Goal: Transaction & Acquisition: Download file/media

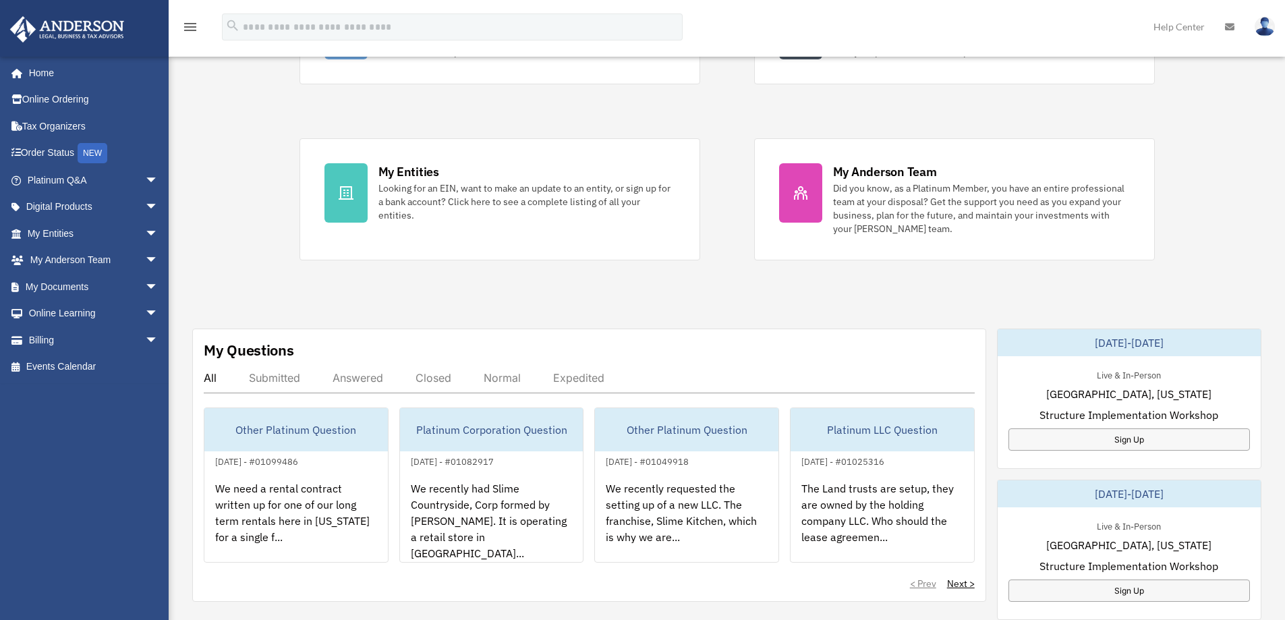
scroll to position [202, 0]
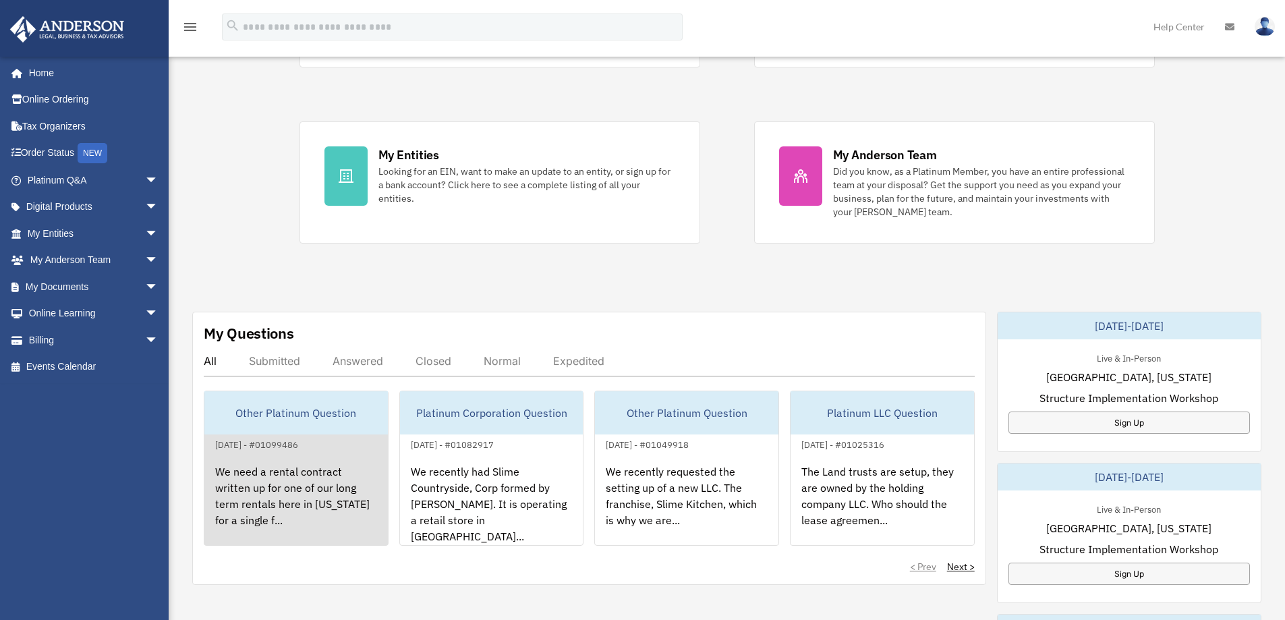
click at [304, 470] on div "We need a rental contract written up for one of our long term rentals here in […" at bounding box center [296, 505] width 184 height 105
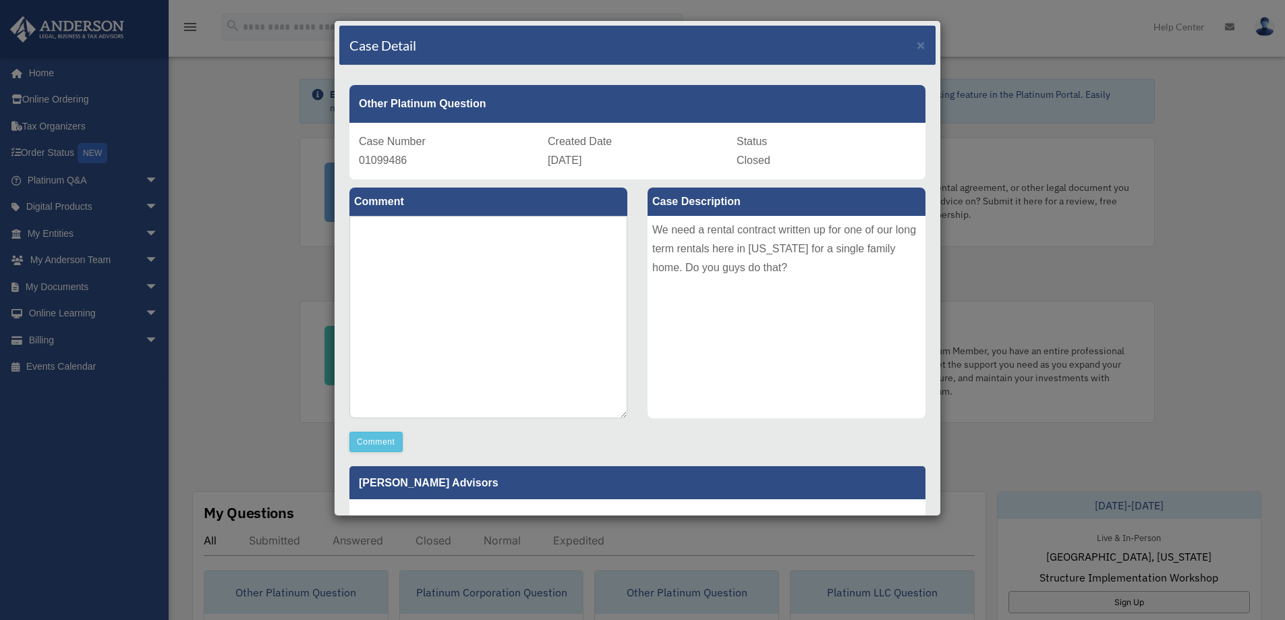
scroll to position [0, 0]
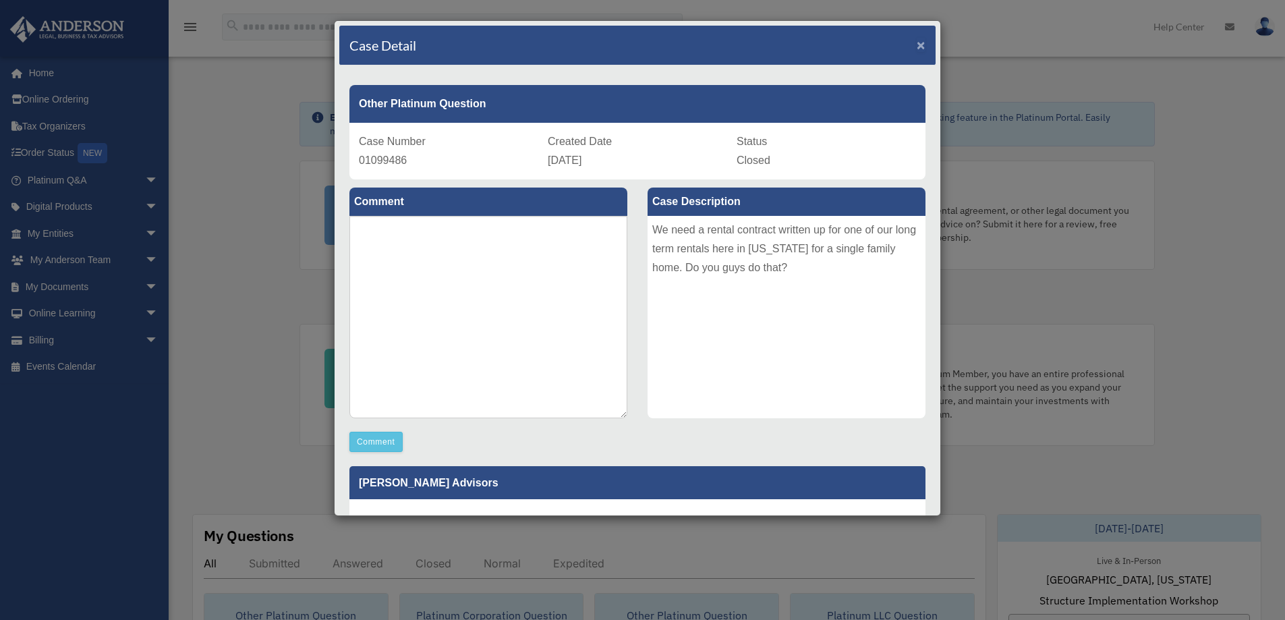
click at [917, 49] on span "×" at bounding box center [921, 45] width 9 height 16
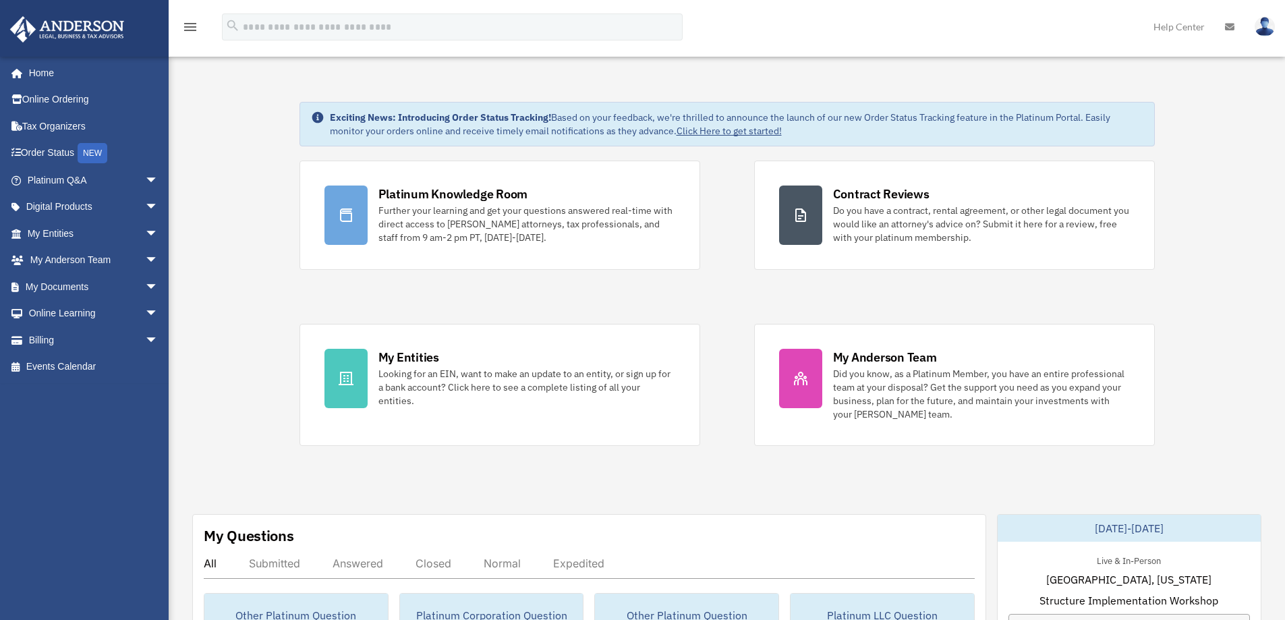
scroll to position [128, 0]
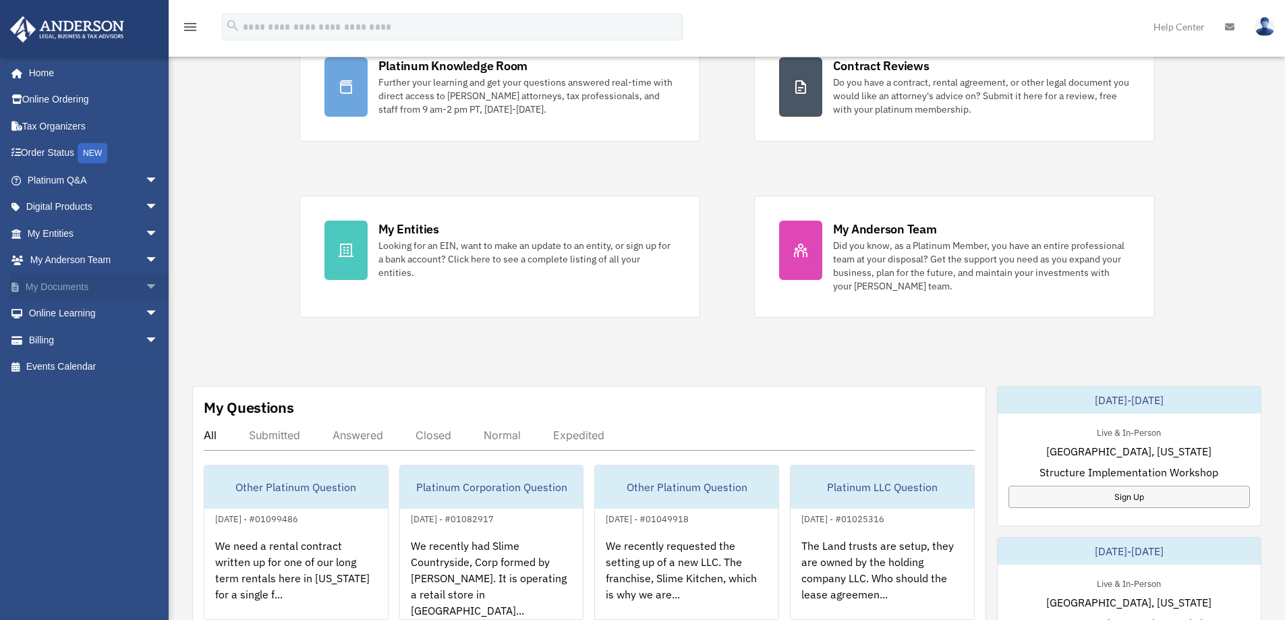
click at [145, 283] on span "arrow_drop_down" at bounding box center [158, 287] width 27 height 28
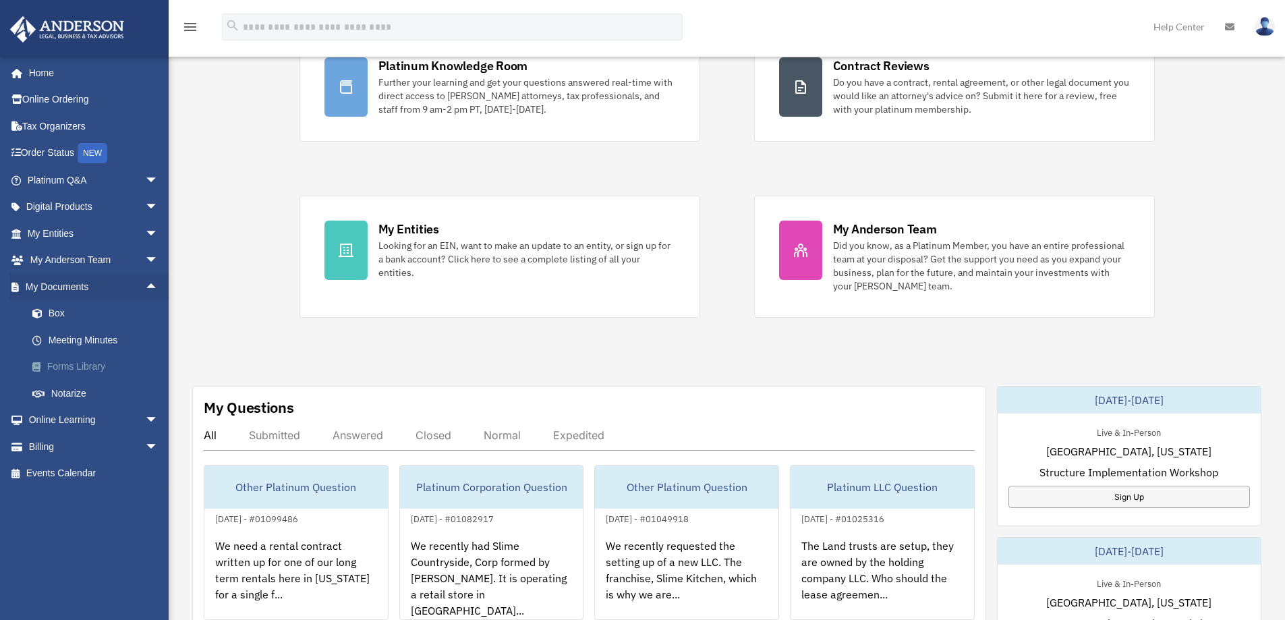
click at [72, 368] on link "Forms Library" at bounding box center [99, 367] width 160 height 27
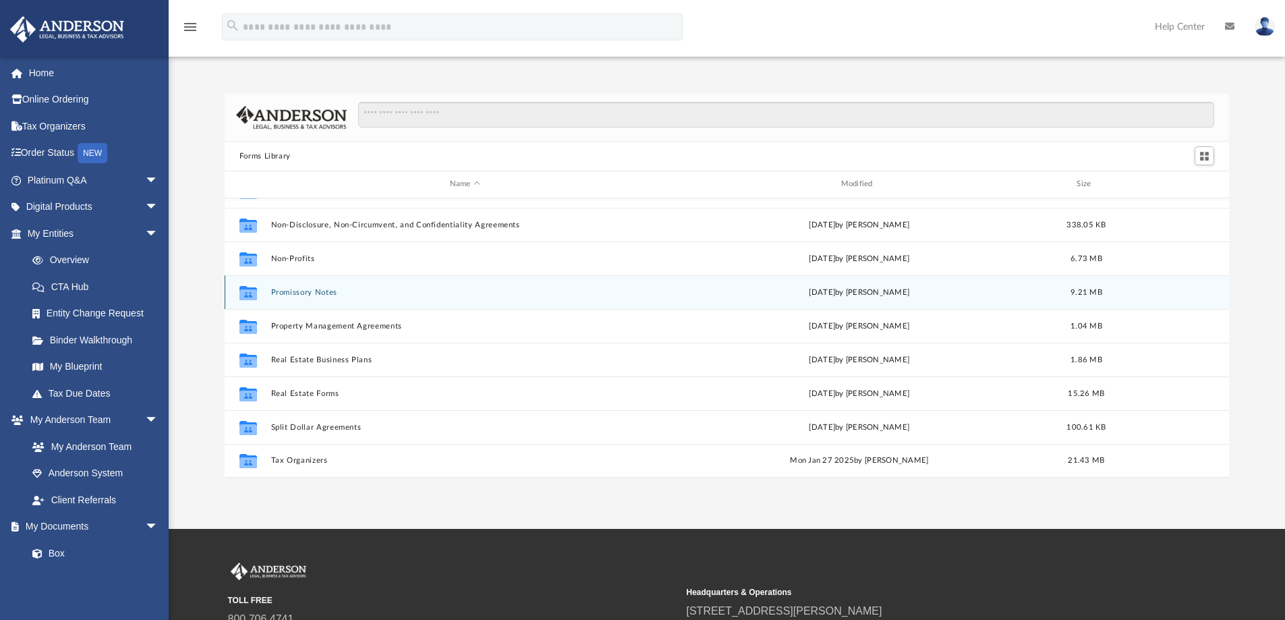
scroll to position [67, 0]
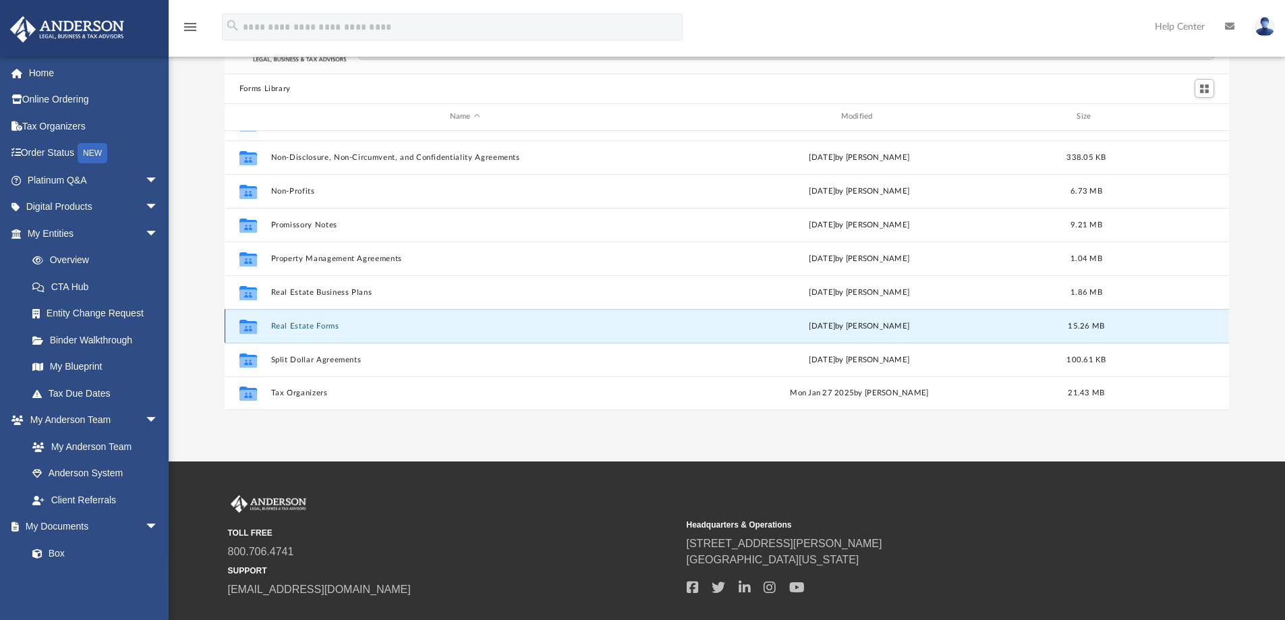
click at [370, 327] on button "Real Estate Forms" at bounding box center [465, 326] width 389 height 9
click at [306, 329] on button "Real Estate Forms" at bounding box center [465, 326] width 389 height 9
click at [302, 331] on button "Real Estate Forms" at bounding box center [465, 326] width 389 height 9
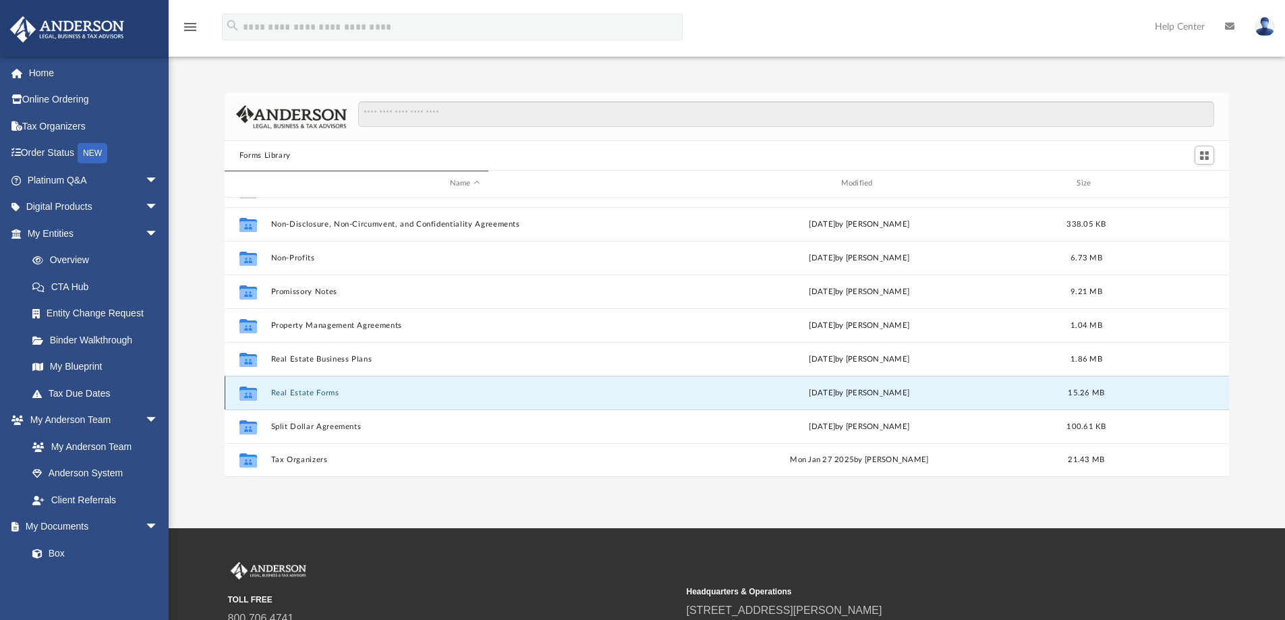
scroll to position [0, 0]
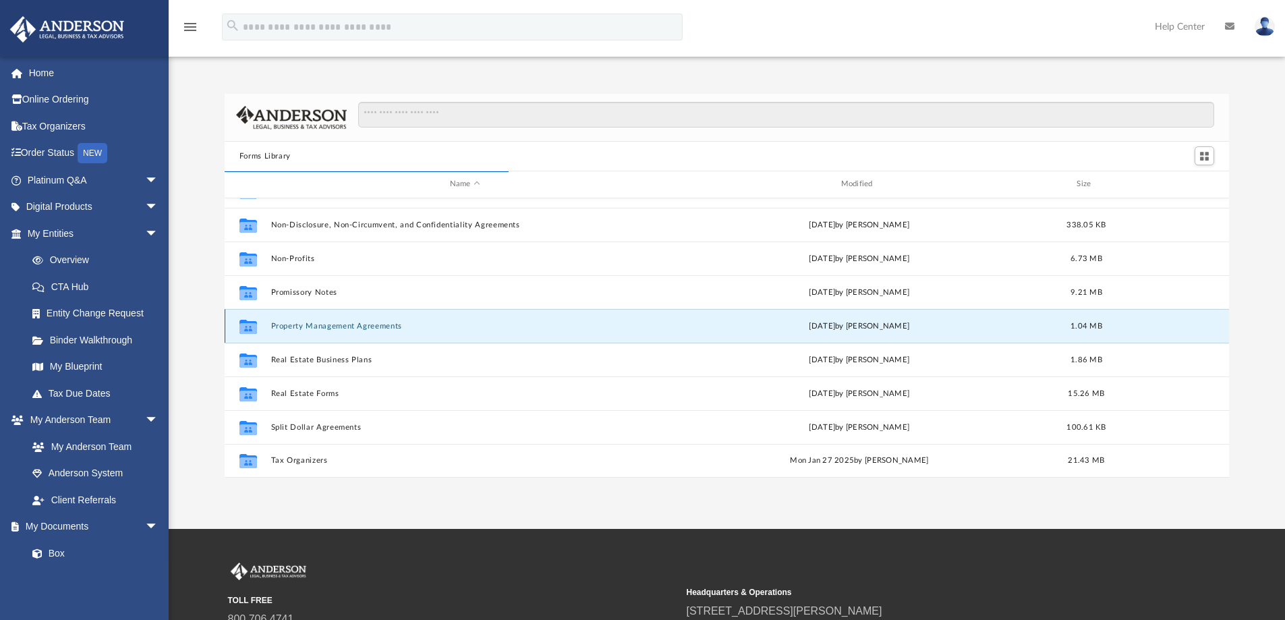
click at [379, 327] on button "Property Management Agreements" at bounding box center [465, 326] width 389 height 9
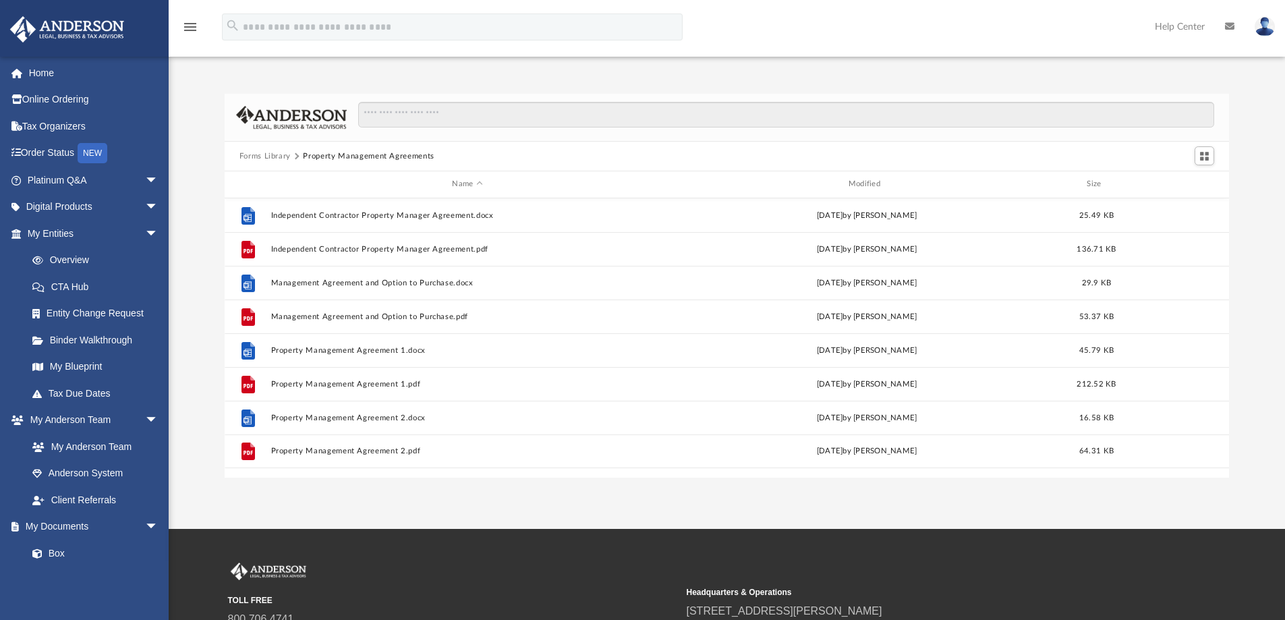
click at [260, 155] on button "Forms Library" at bounding box center [265, 156] width 51 height 12
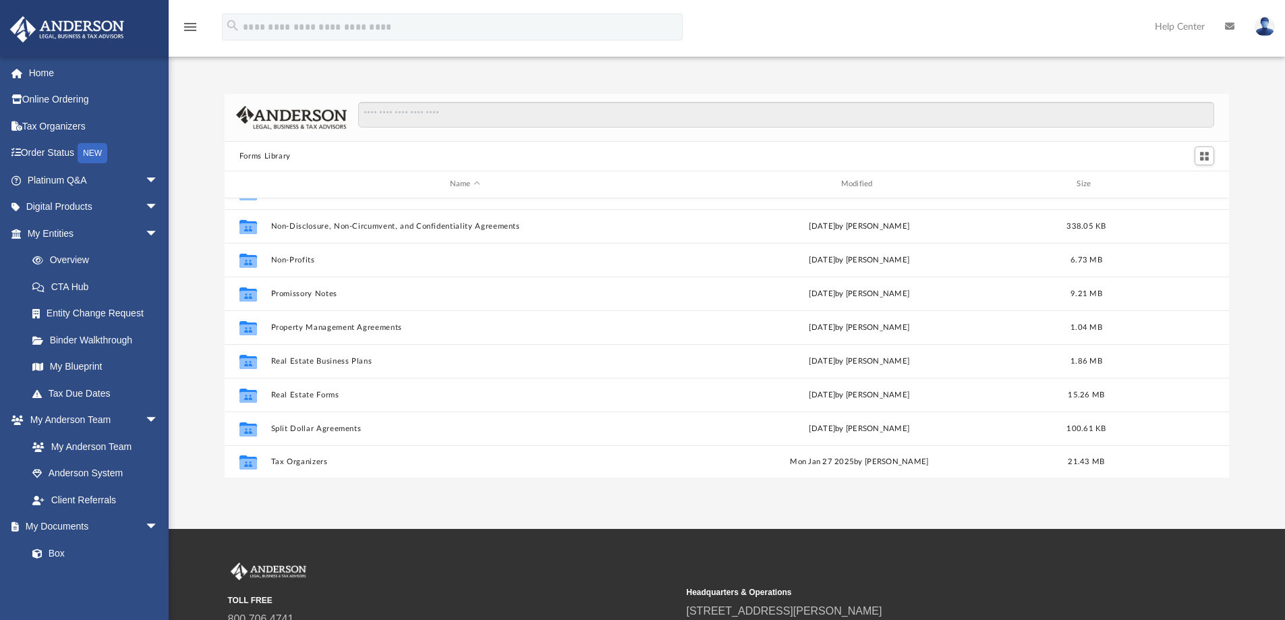
scroll to position [733, 0]
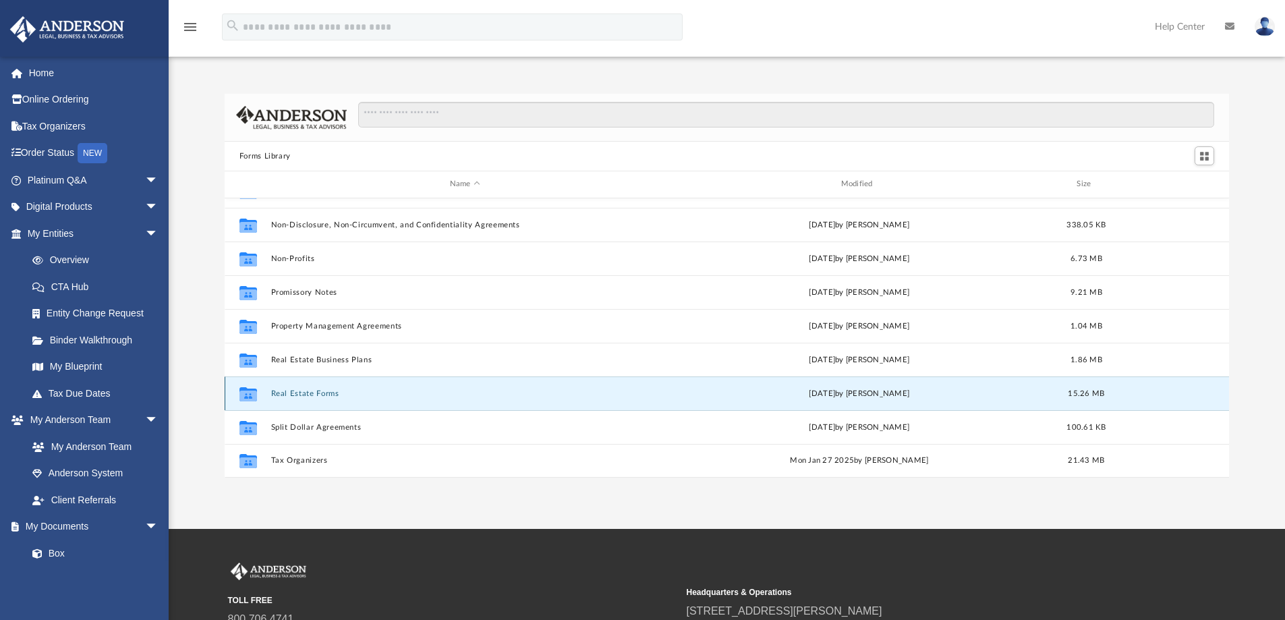
click at [301, 393] on button "Real Estate Forms" at bounding box center [465, 393] width 389 height 9
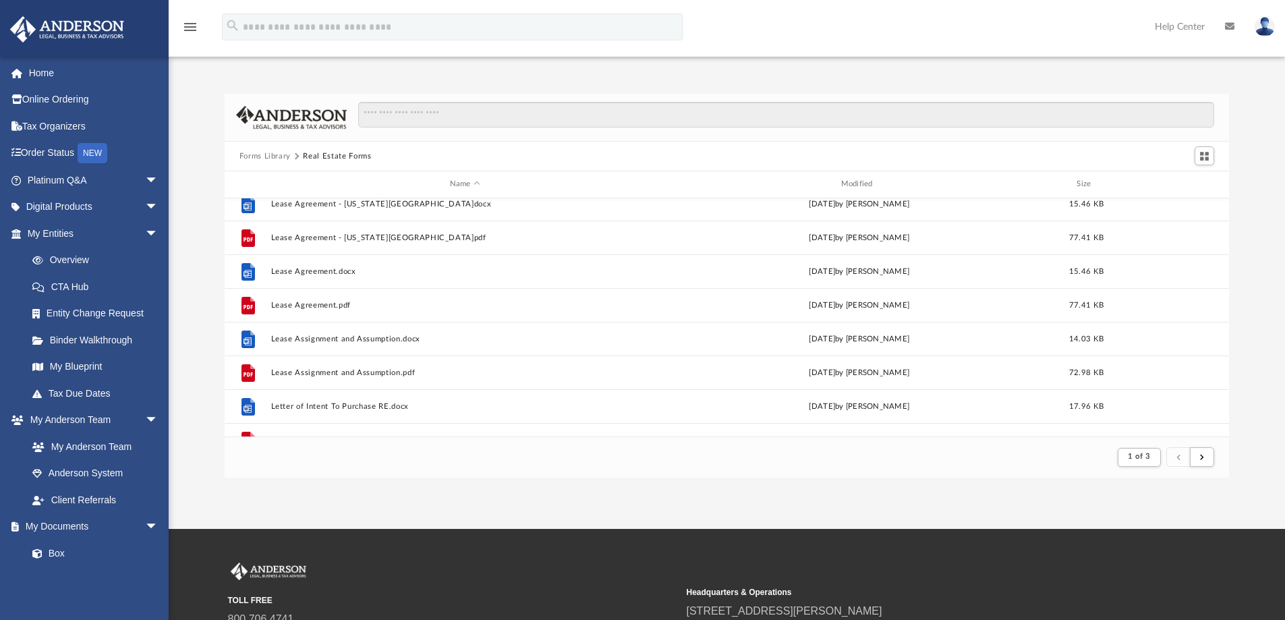
scroll to position [774, 0]
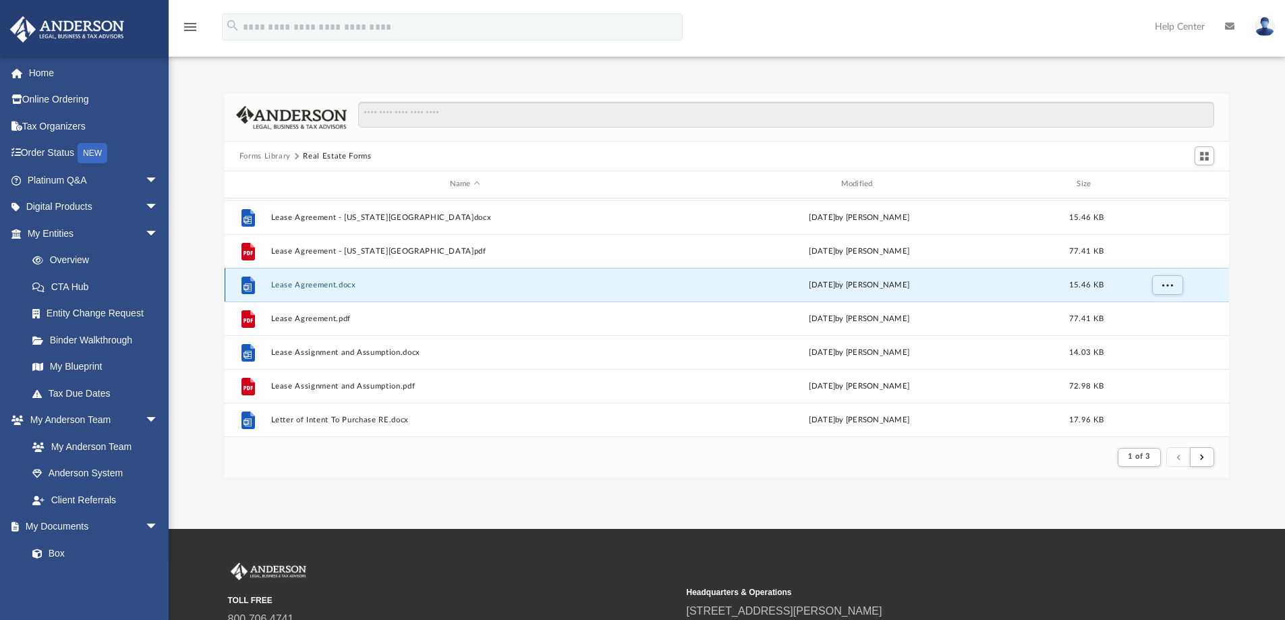
click at [314, 283] on button "Lease Agreement.docx" at bounding box center [465, 285] width 389 height 9
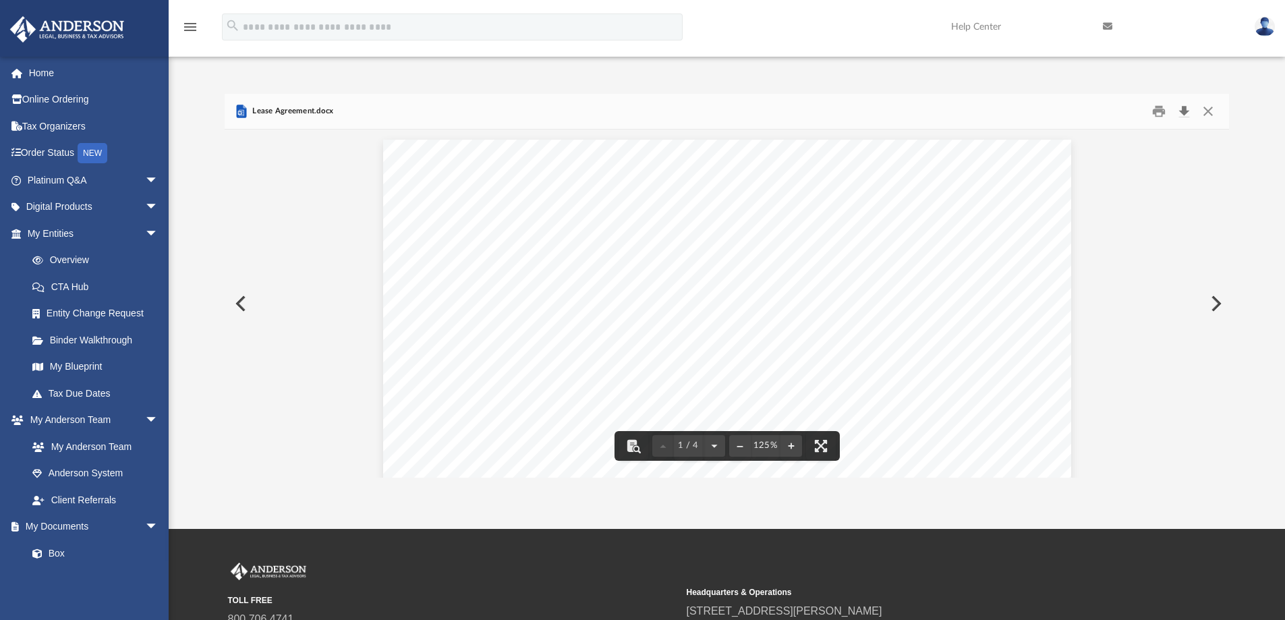
click at [1182, 115] on button "Download" at bounding box center [1184, 111] width 24 height 21
